Goal: Task Accomplishment & Management: Use online tool/utility

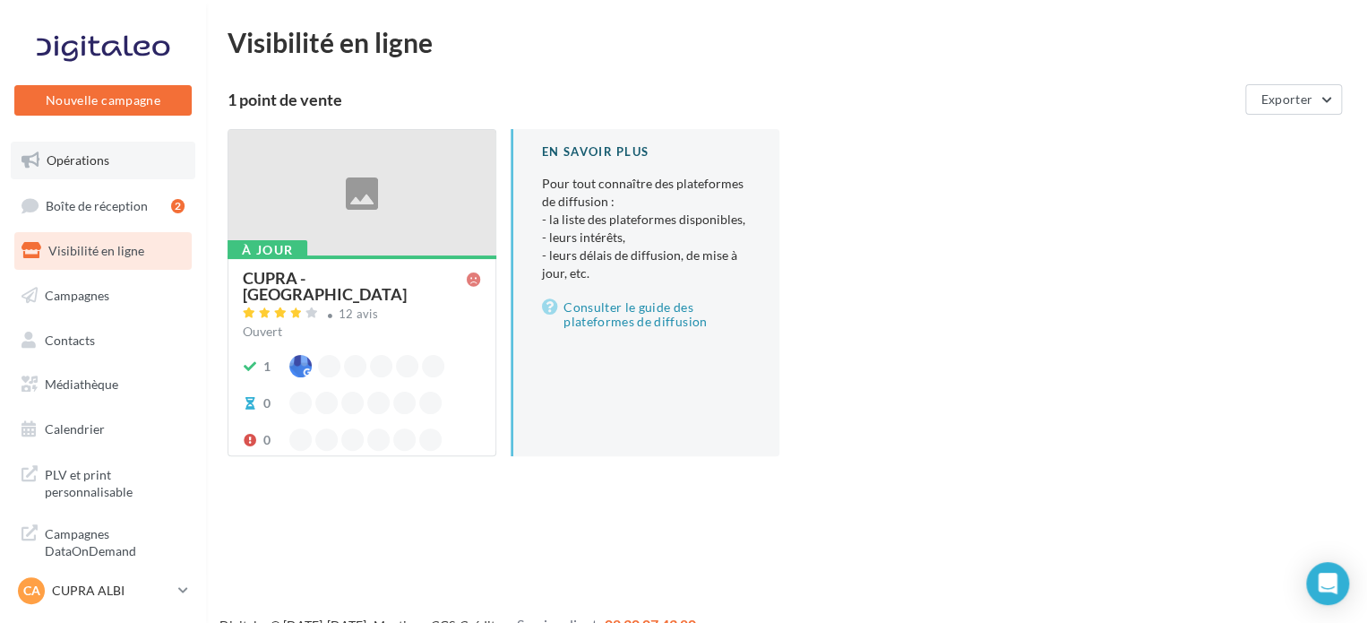
click at [90, 157] on span "Opérations" at bounding box center [78, 159] width 63 height 15
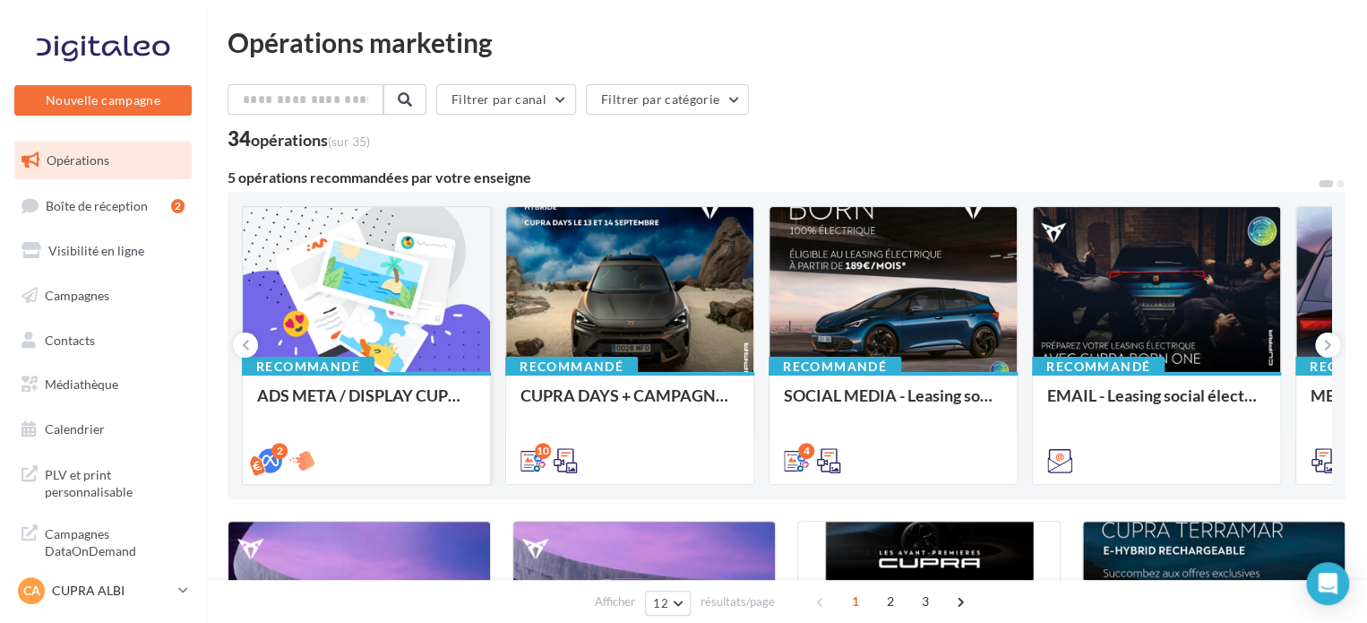
click at [376, 325] on div at bounding box center [366, 290] width 247 height 167
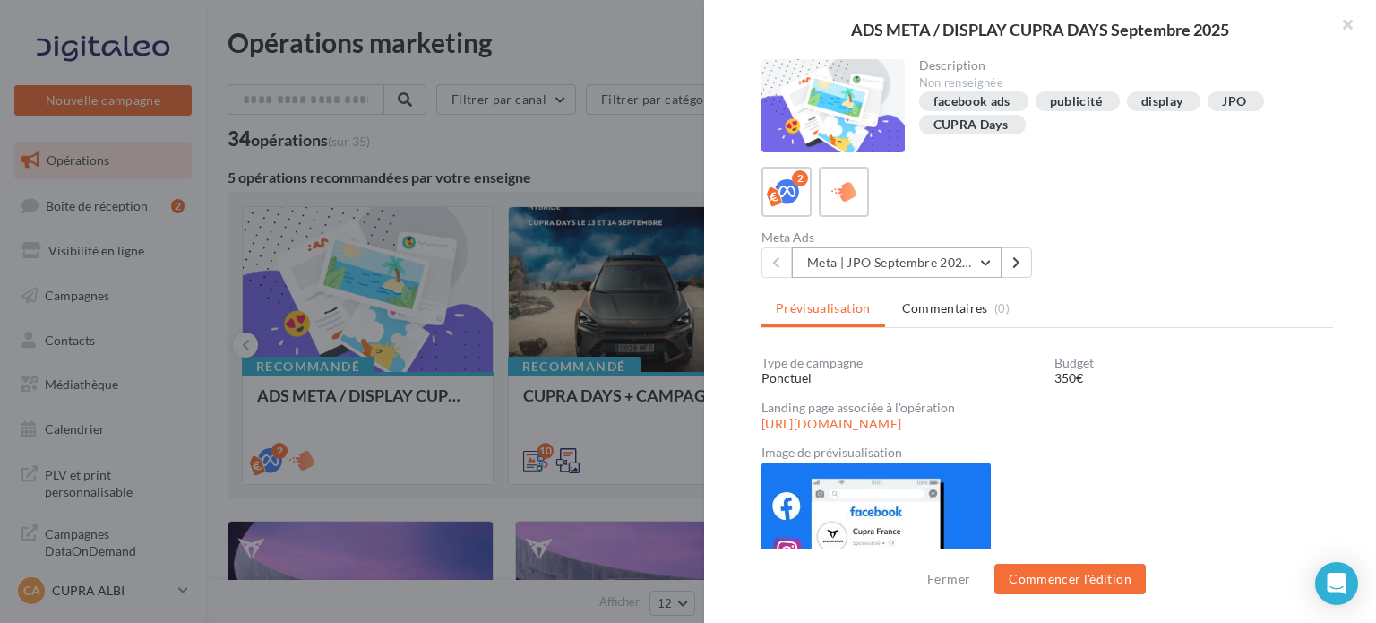
click at [994, 261] on button "Meta | JPO Septembre 2025 | Drive to store" at bounding box center [897, 262] width 210 height 30
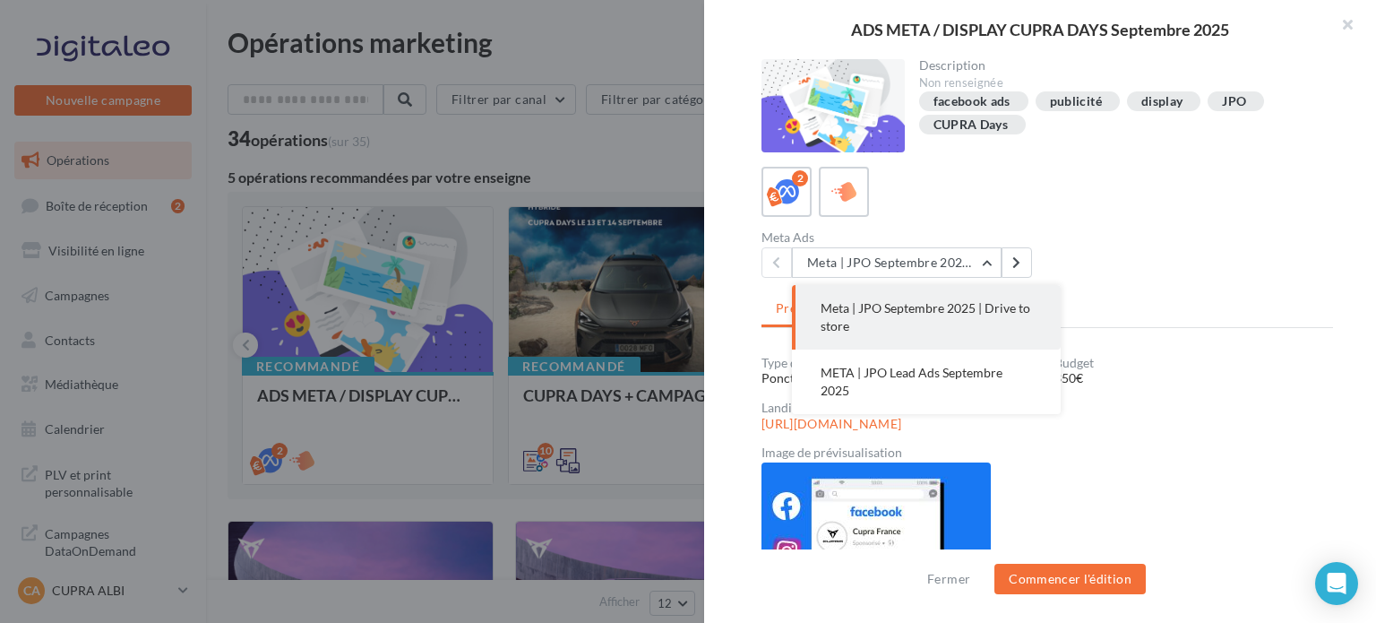
drag, startPoint x: 928, startPoint y: 286, endPoint x: 933, endPoint y: 300, distance: 15.0
click at [928, 286] on button "Meta | JPO Septembre 2025 | Drive to store" at bounding box center [926, 317] width 269 height 64
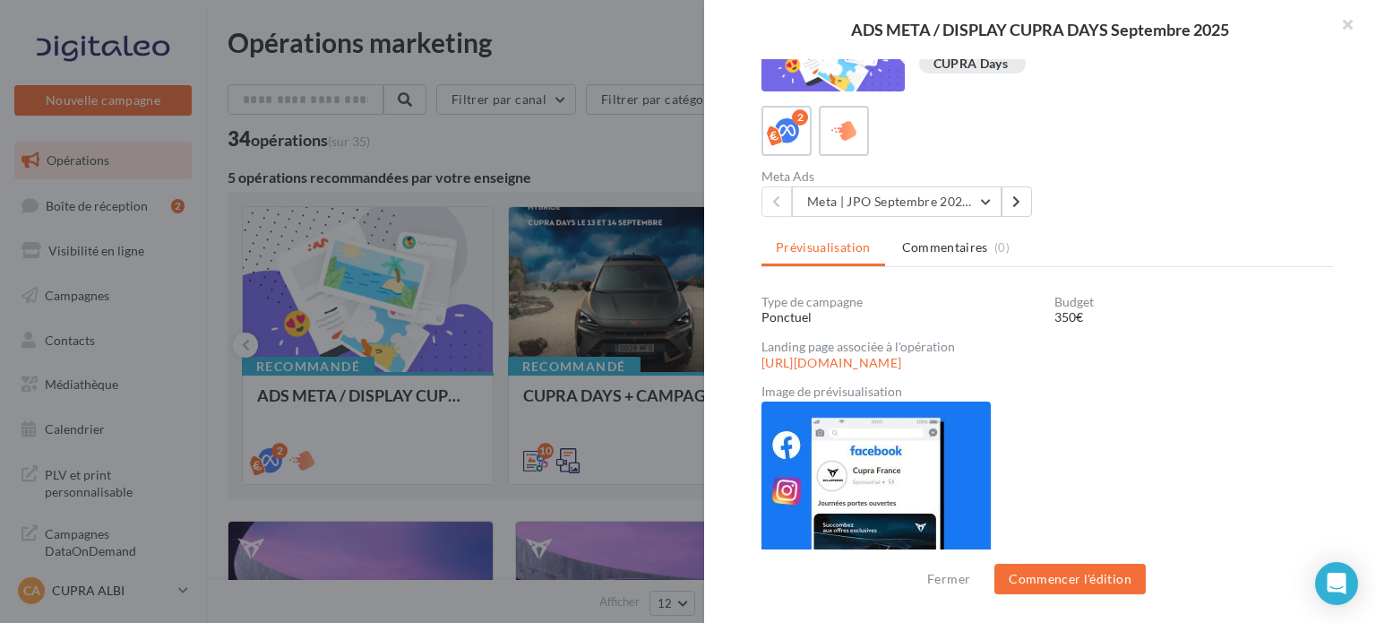
scroll to position [96, 0]
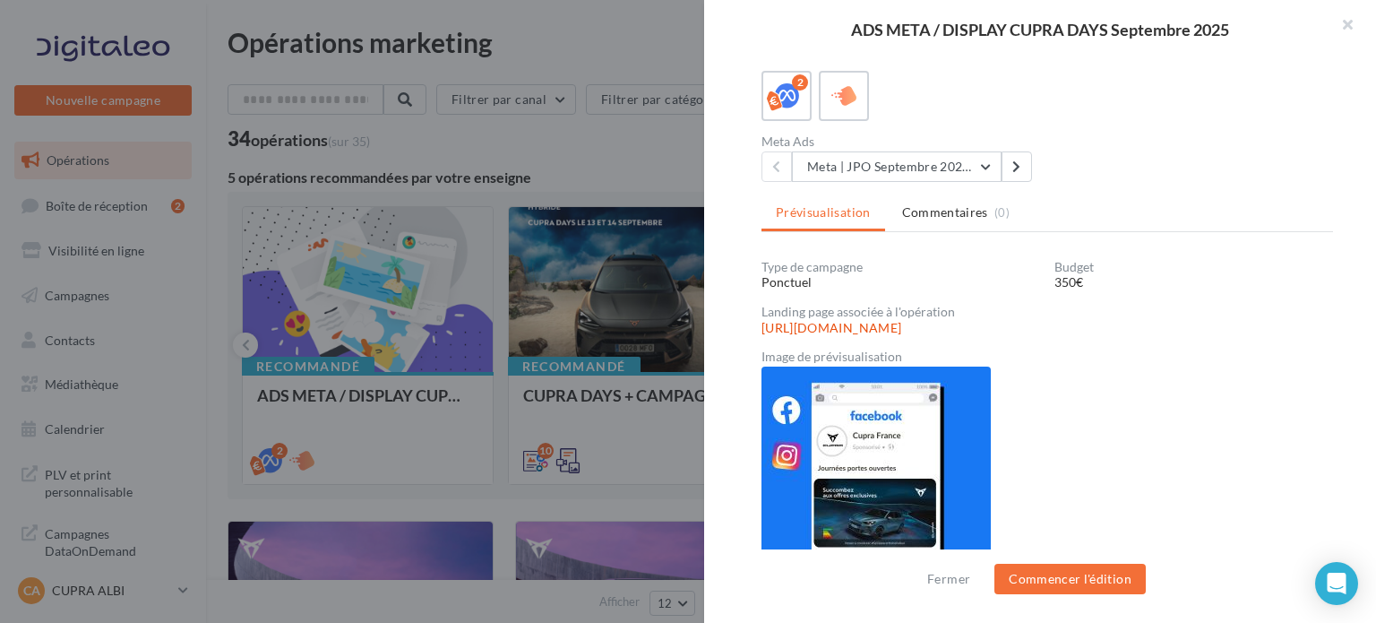
drag, startPoint x: 1062, startPoint y: 326, endPoint x: 769, endPoint y: 322, distance: 293.9
click at [769, 322] on div "https://form-cupra-france.fr/544/cupra-albi-81380" at bounding box center [1047, 327] width 572 height 18
click at [884, 419] on img at bounding box center [875, 466] width 229 height 201
click at [901, 321] on link "https://form-cupra-france.fr/544/cupra-albi-81380" at bounding box center [831, 328] width 140 height 14
click at [937, 504] on img at bounding box center [875, 466] width 229 height 201
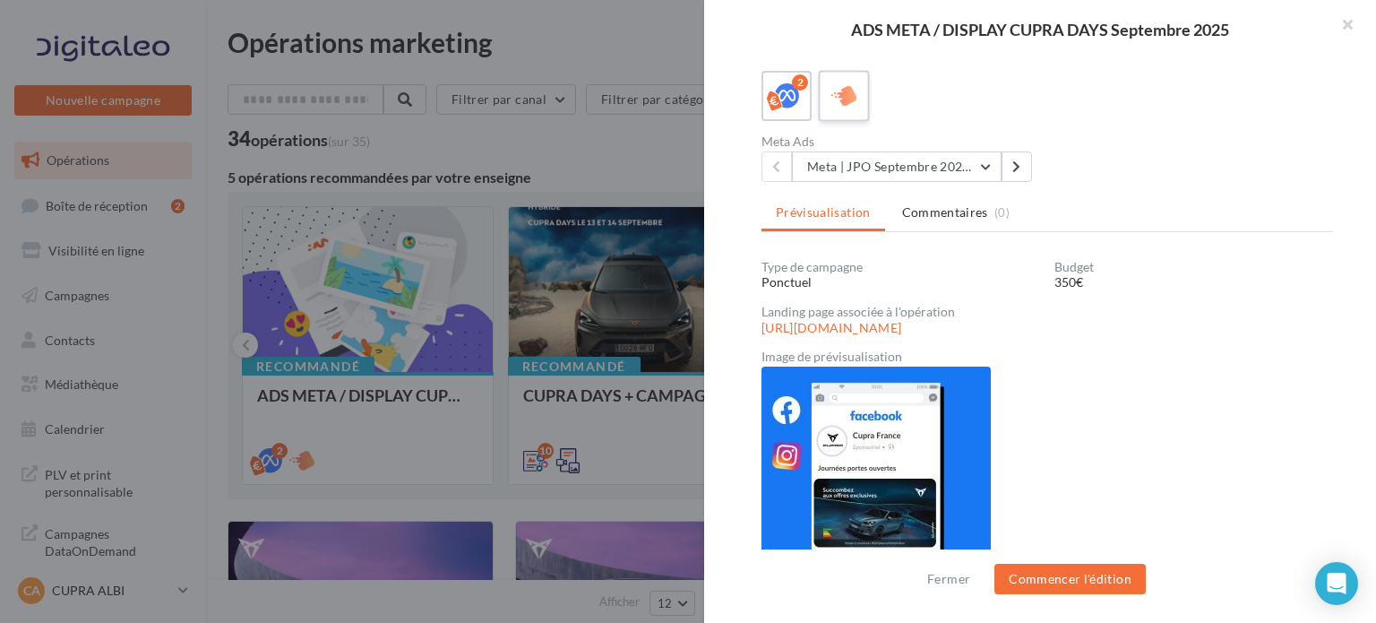
click at [842, 86] on icon at bounding box center [844, 96] width 26 height 26
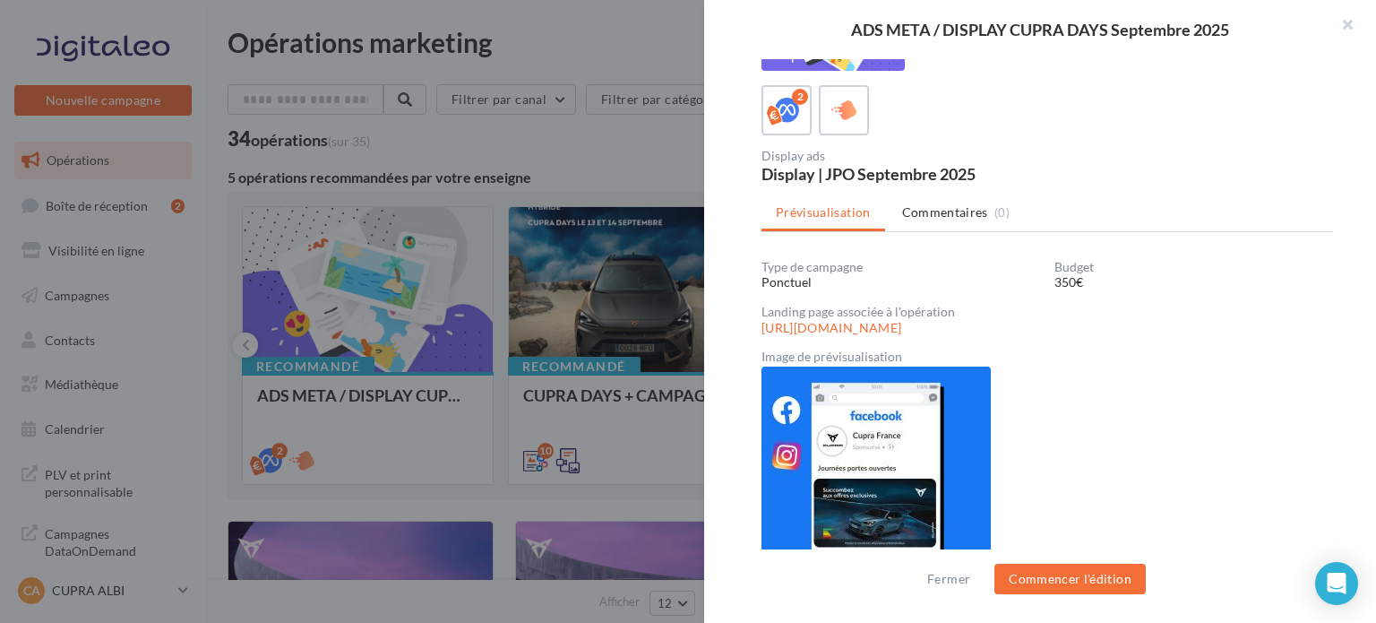
scroll to position [36, 0]
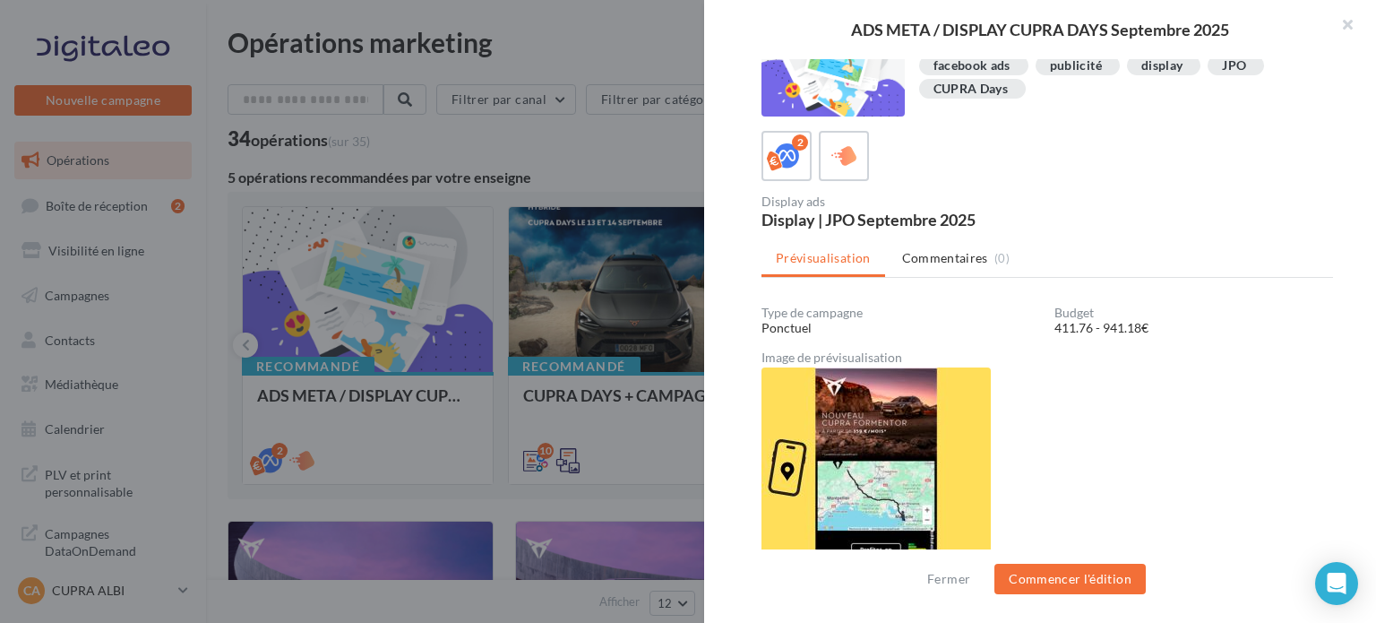
click at [877, 436] on img at bounding box center [875, 467] width 229 height 201
click at [1096, 580] on button "Commencer l'édition" at bounding box center [1069, 578] width 151 height 30
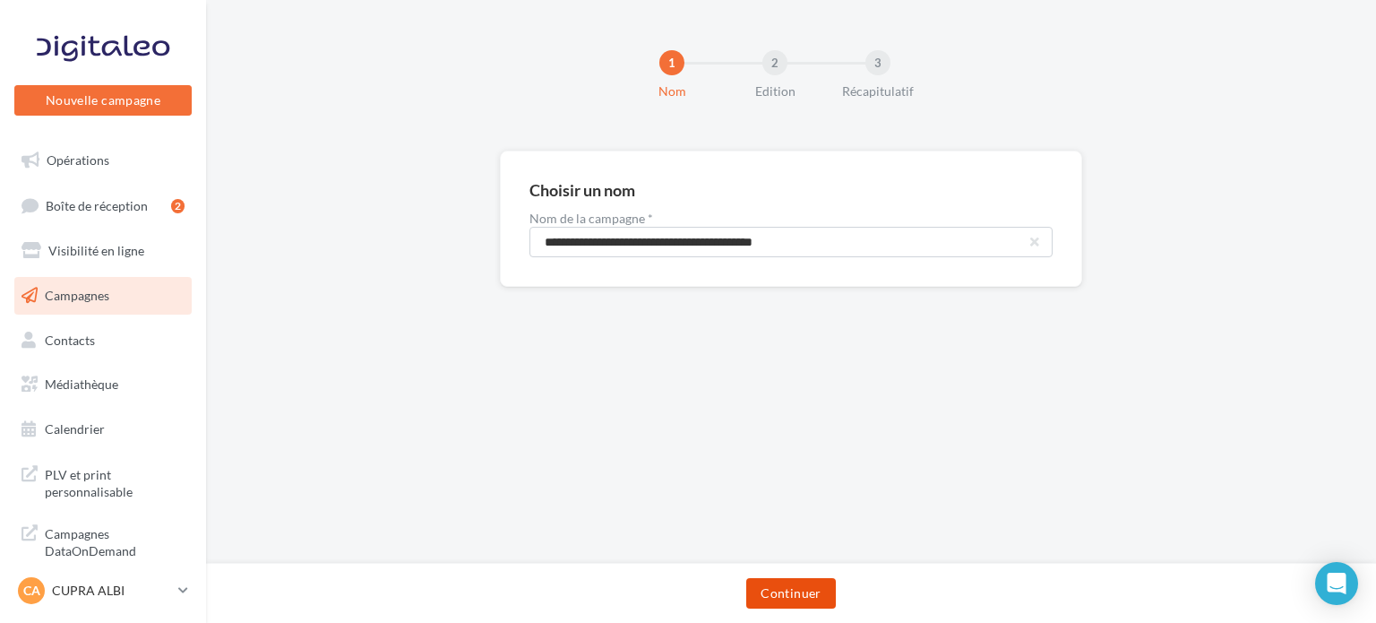
click at [799, 589] on button "Continuer" at bounding box center [790, 593] width 89 height 30
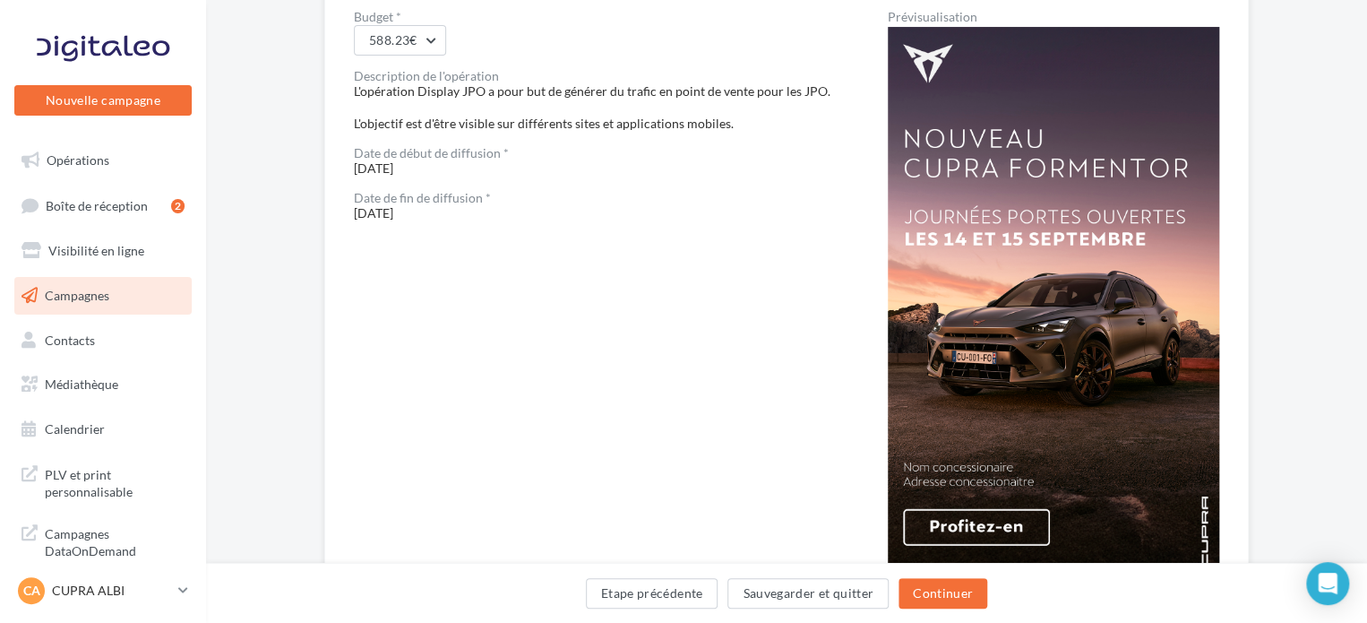
scroll to position [269, 0]
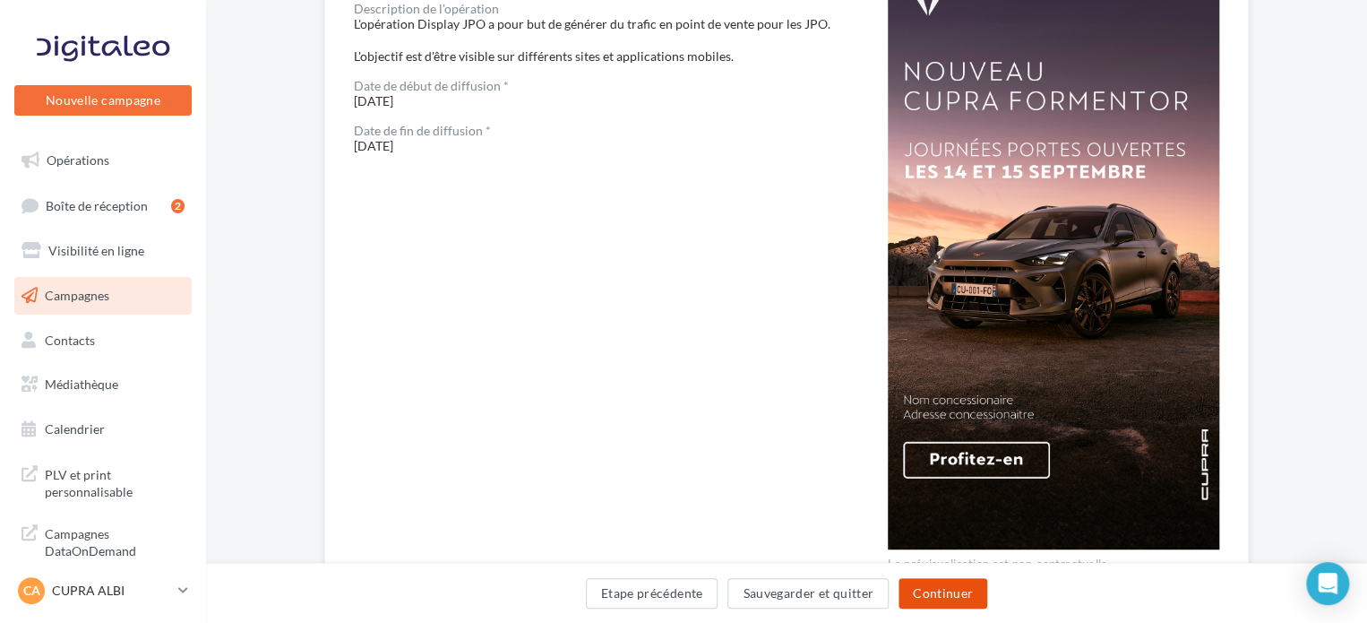
click at [971, 589] on button "Continuer" at bounding box center [943, 593] width 89 height 30
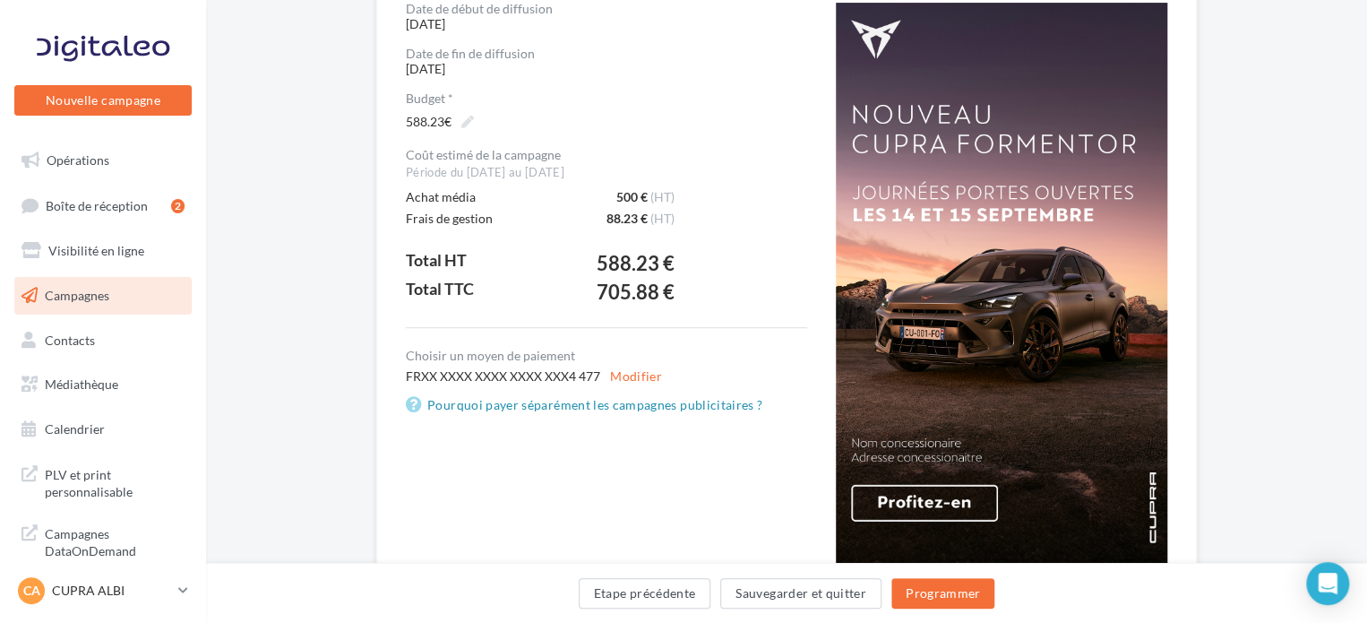
scroll to position [358, 0]
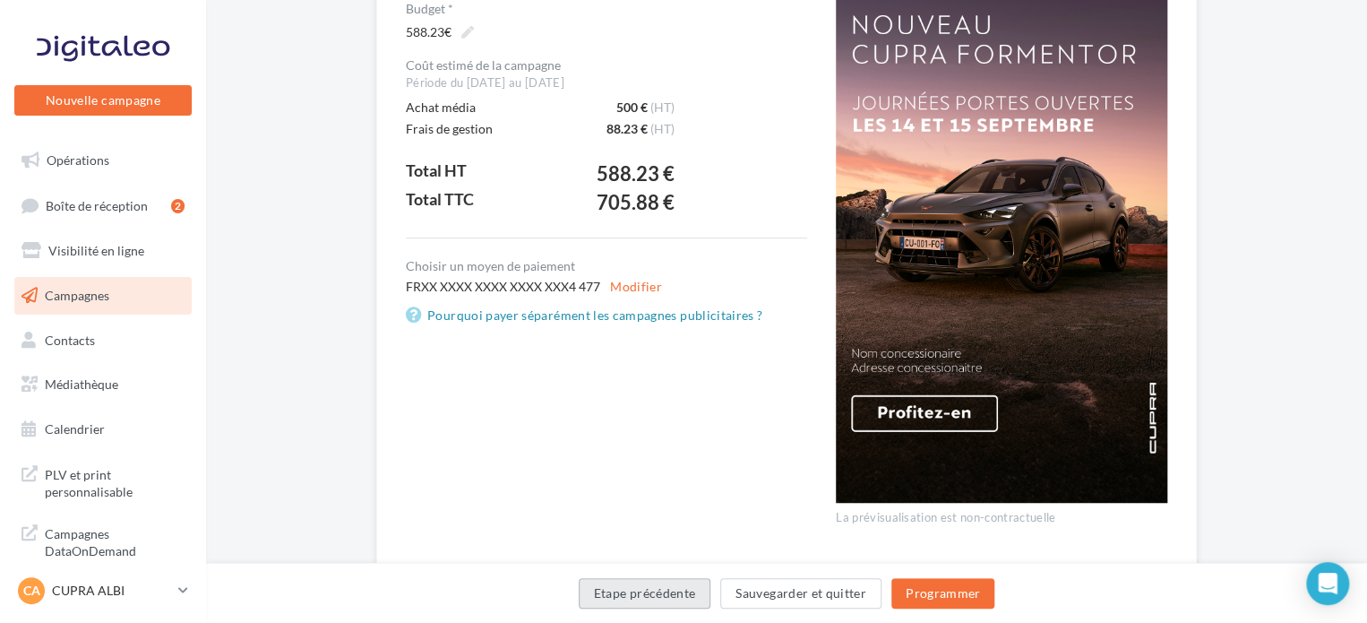
click at [674, 590] on button "Etape précédente" at bounding box center [645, 593] width 133 height 30
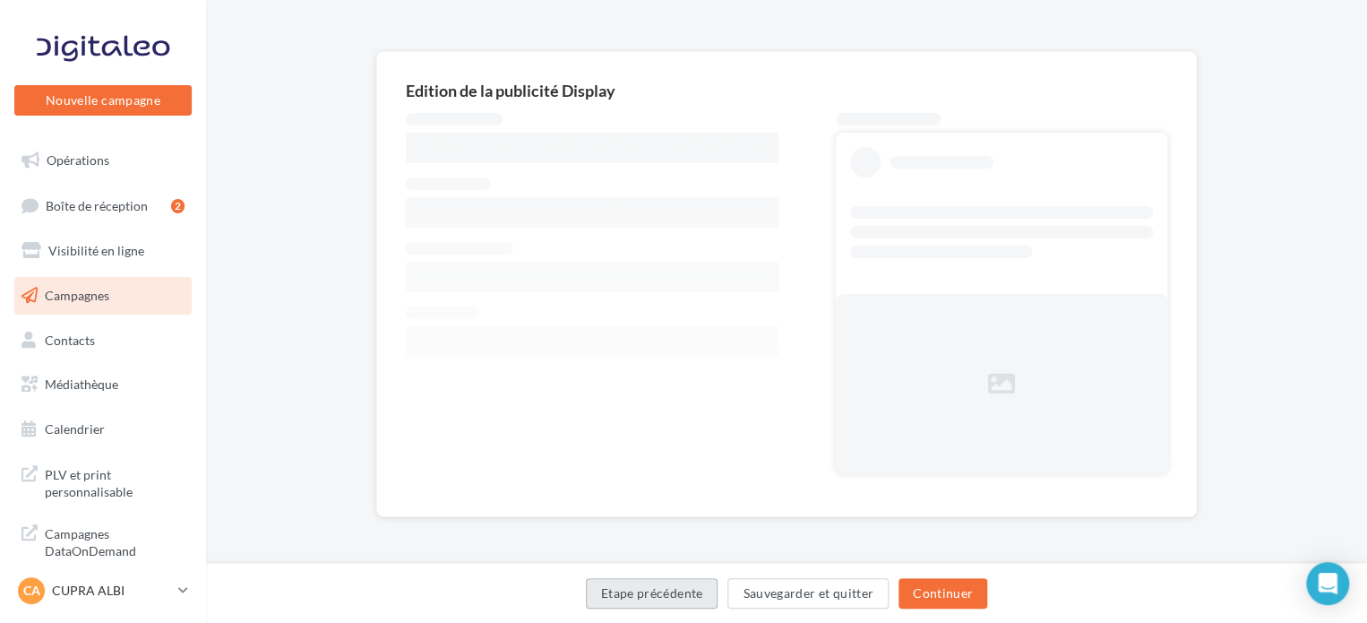
scroll to position [98, 0]
click at [673, 589] on button "Etape précédente" at bounding box center [652, 593] width 133 height 30
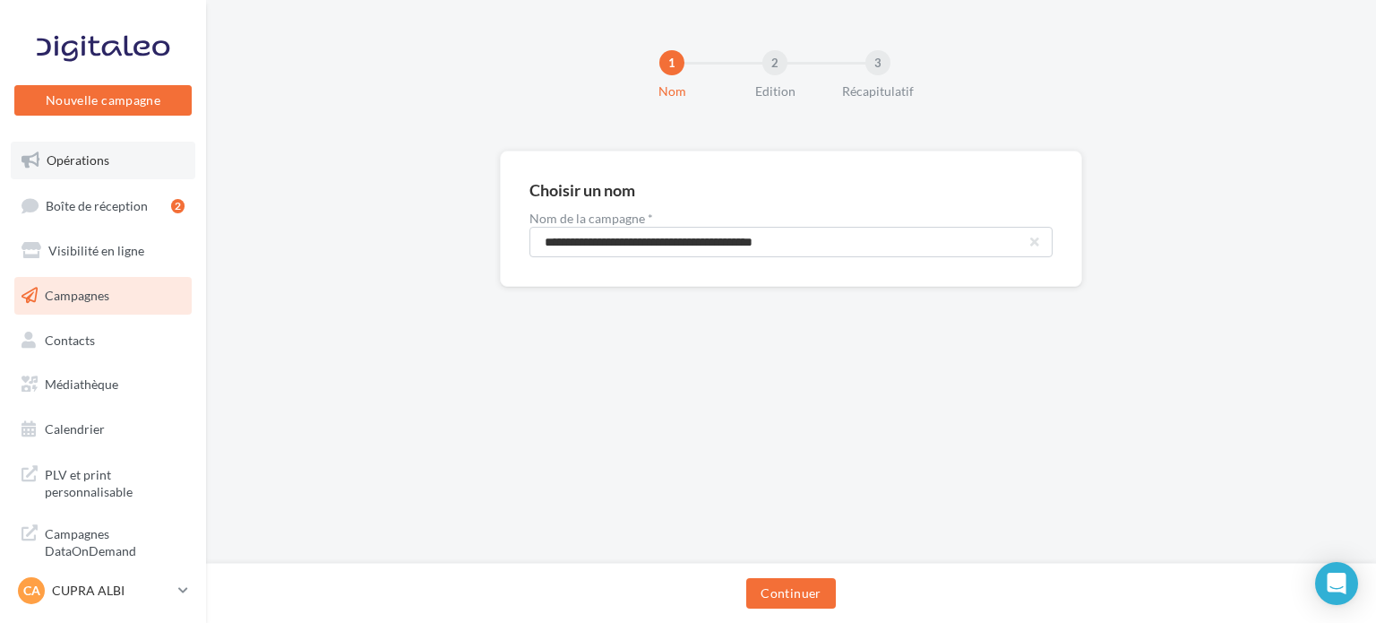
click at [123, 151] on link "Opérations" at bounding box center [103, 161] width 185 height 38
